Goal: Task Accomplishment & Management: Manage account settings

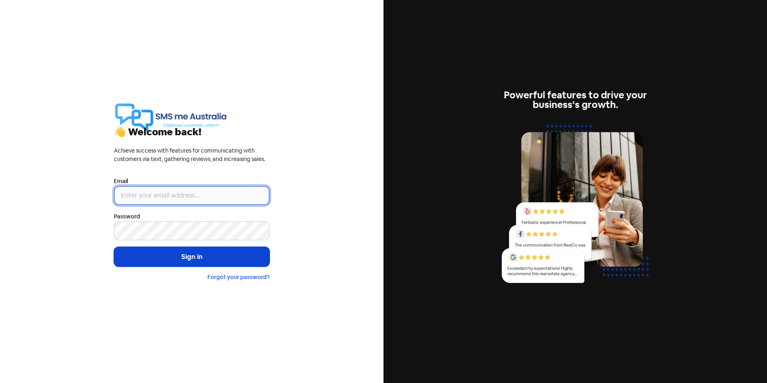
type input "[EMAIL_ADDRESS][DOMAIN_NAME]"
click at [200, 258] on button "Sign in" at bounding box center [192, 257] width 156 height 20
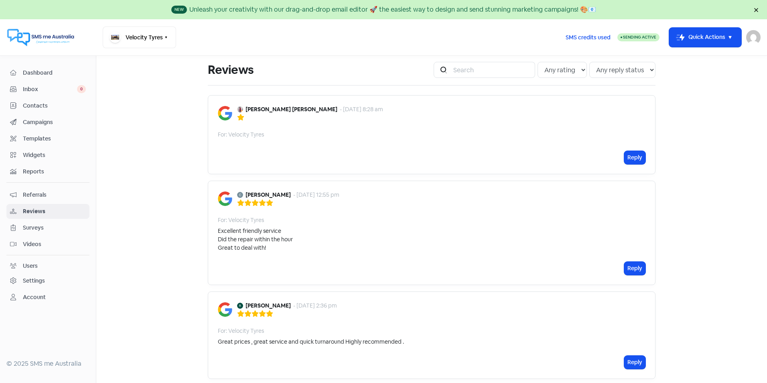
scroll to position [40, 0]
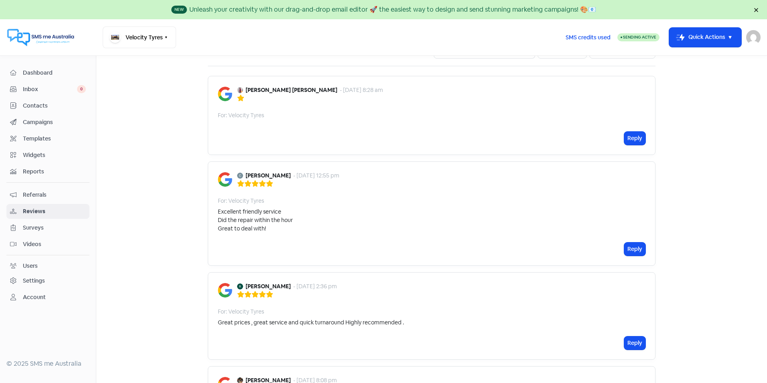
click at [237, 91] on img at bounding box center [240, 90] width 6 height 6
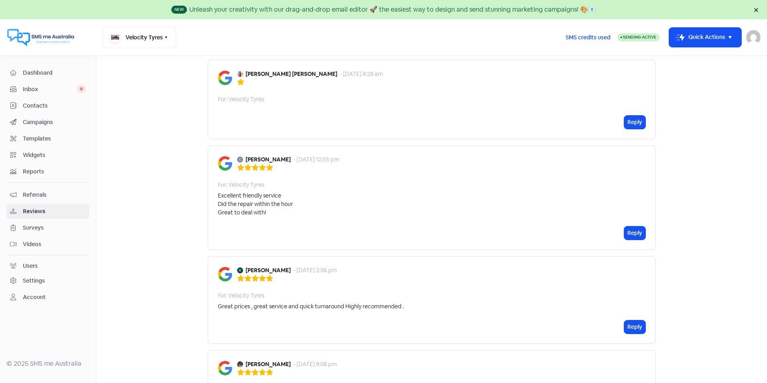
scroll to position [0, 0]
